Goal: Transaction & Acquisition: Purchase product/service

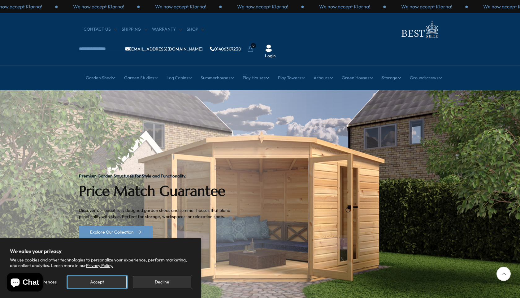
click at [104, 283] on button "Accept" at bounding box center [97, 282] width 58 height 12
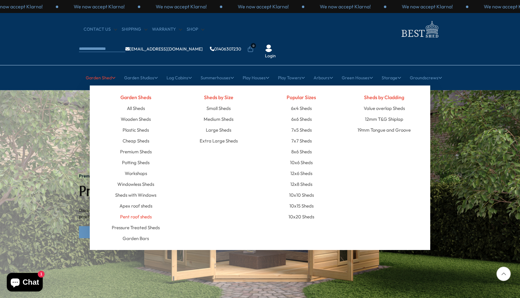
click at [140, 211] on link "Pent roof sheds" at bounding box center [136, 216] width 32 height 11
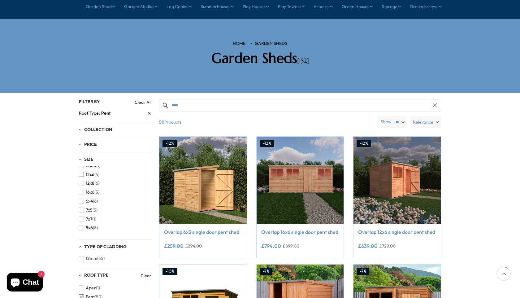
scroll to position [39, 0]
click at [82, 219] on span "button" at bounding box center [81, 221] width 5 height 5
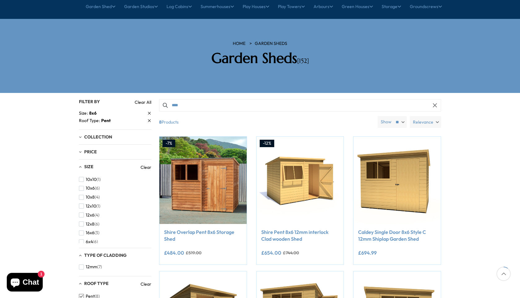
click at [427, 116] on span "Relevance" at bounding box center [423, 122] width 20 height 12
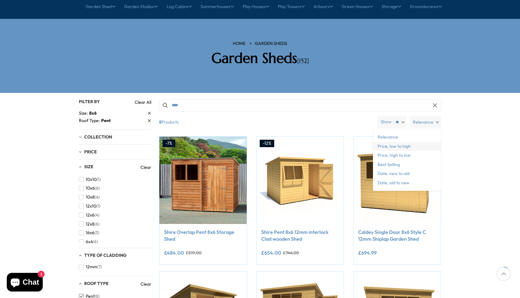
click at [411, 142] on span "Price, low to high" at bounding box center [407, 146] width 68 height 9
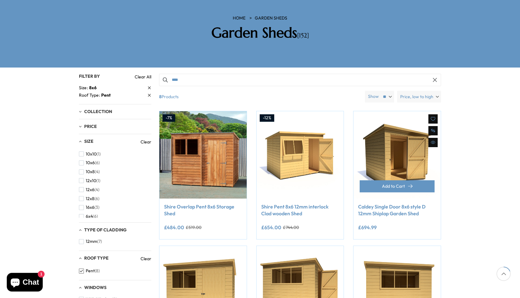
scroll to position [94, 0]
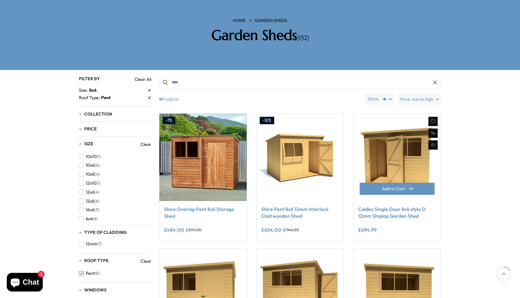
click at [411, 140] on img at bounding box center [396, 157] width 87 height 87
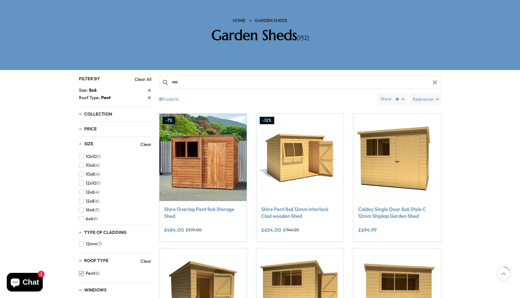
scroll to position [71, 0]
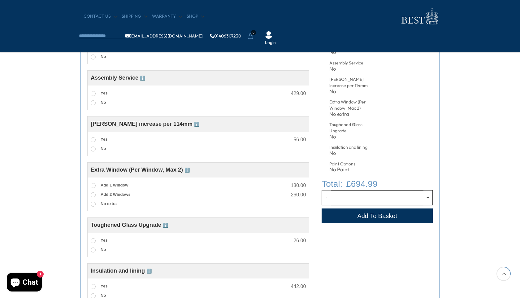
scroll to position [277, 0]
